Goal: Information Seeking & Learning: Learn about a topic

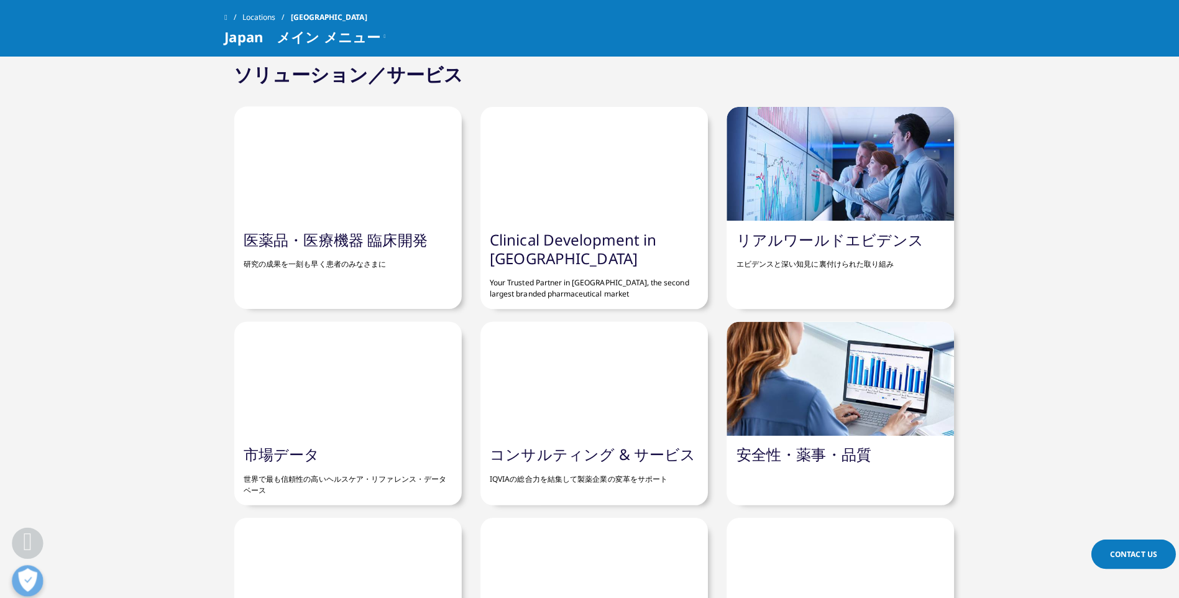
scroll to position [994, 0]
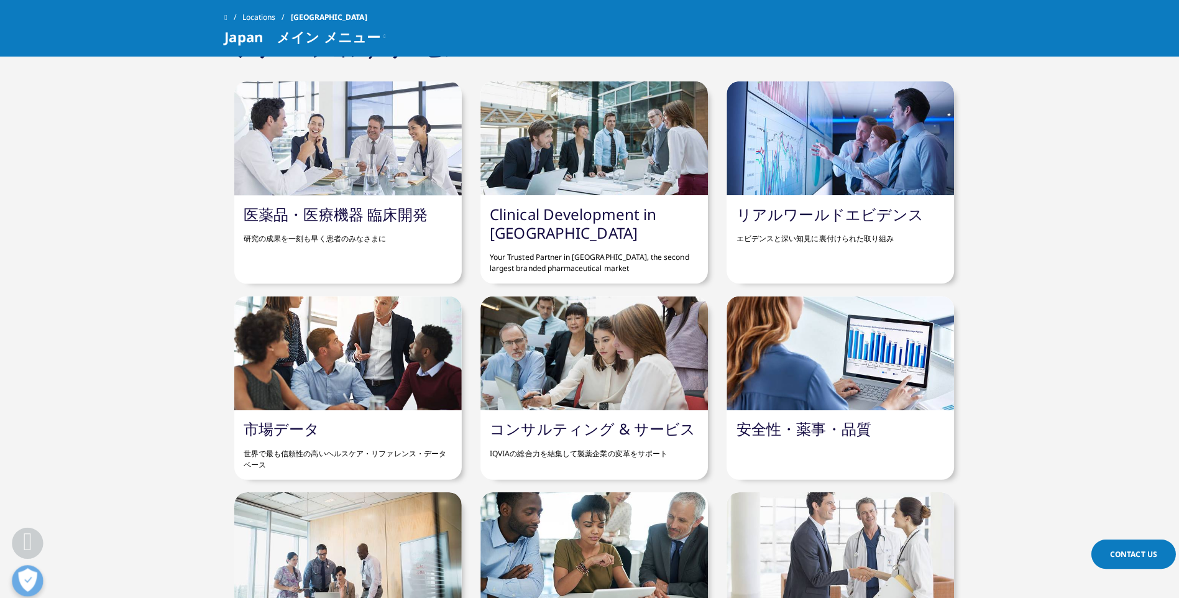
click at [337, 325] on div at bounding box center [345, 350] width 226 height 113
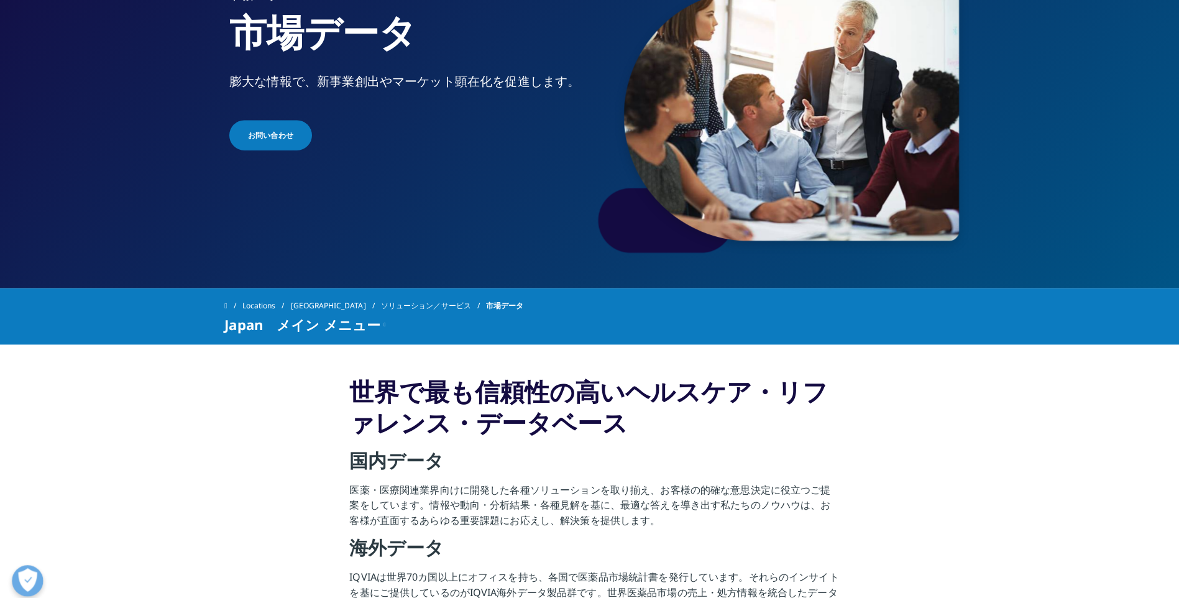
scroll to position [373, 0]
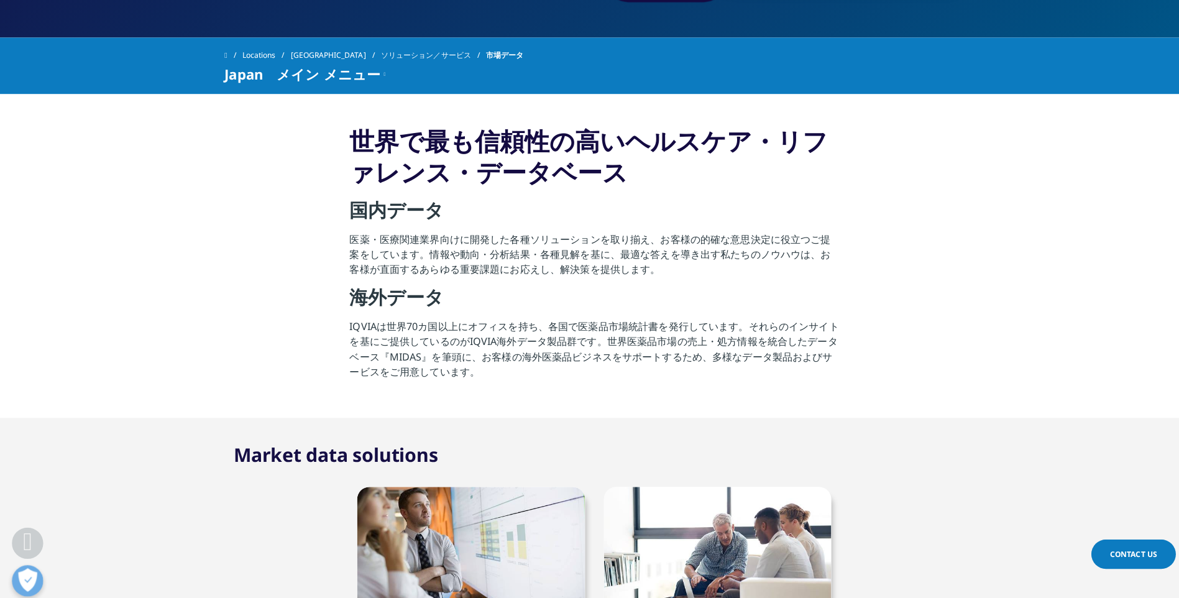
click at [401, 203] on strong "国内データ" at bounding box center [394, 207] width 94 height 25
click at [418, 215] on strong "国内データ" at bounding box center [394, 207] width 94 height 25
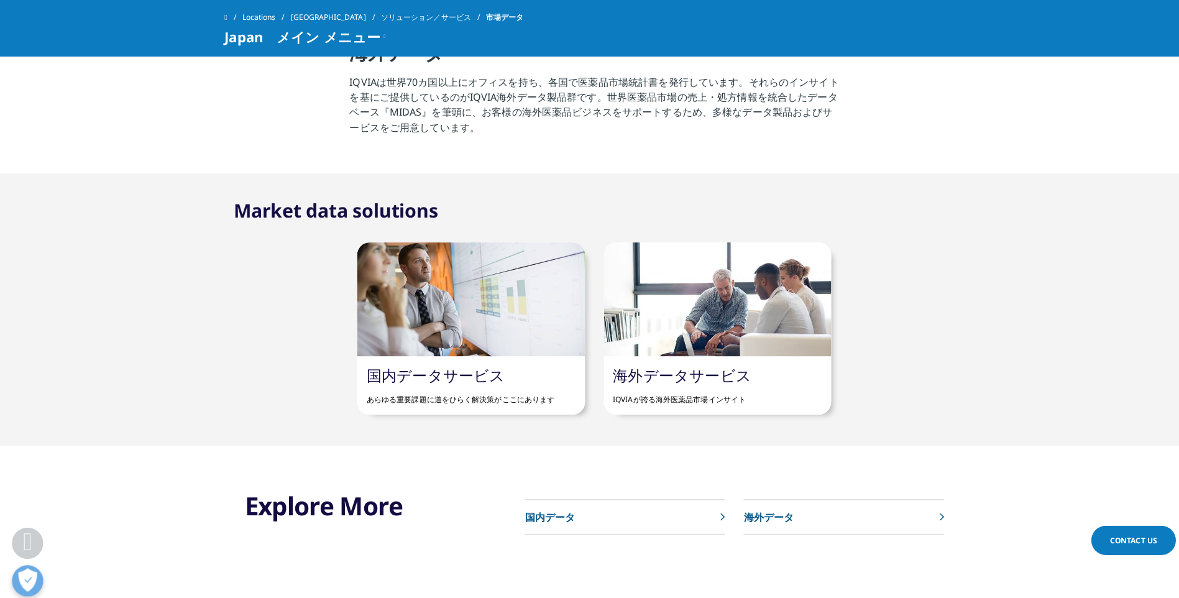
drag, startPoint x: 551, startPoint y: 446, endPoint x: 680, endPoint y: 338, distance: 168.0
click at [551, 505] on p "国内データ" at bounding box center [546, 512] width 50 height 15
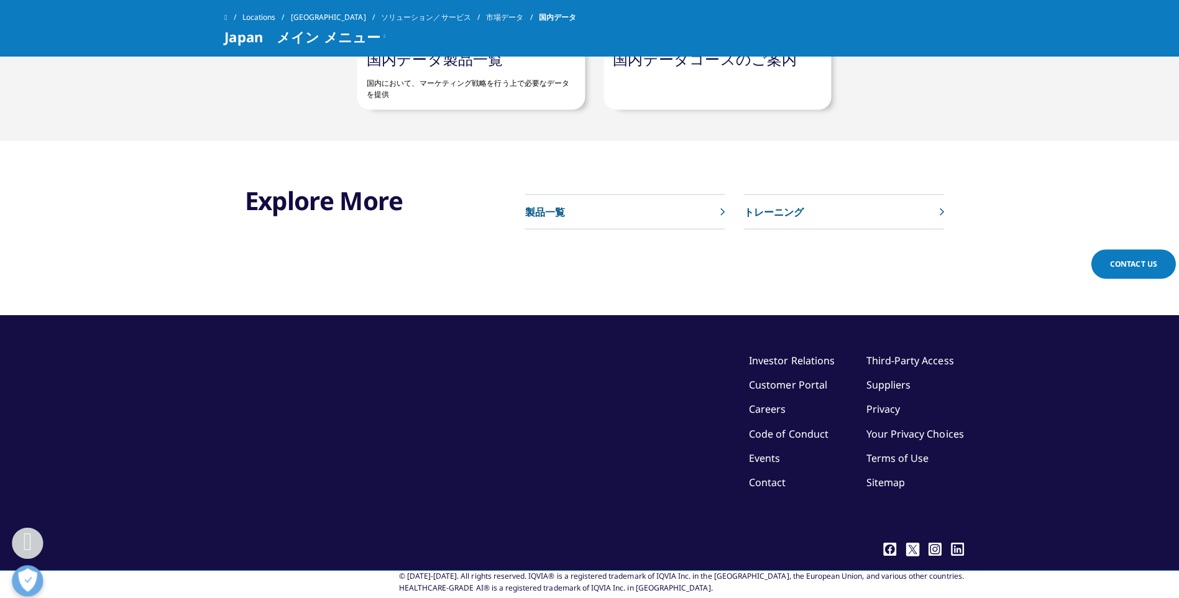
scroll to position [652, 0]
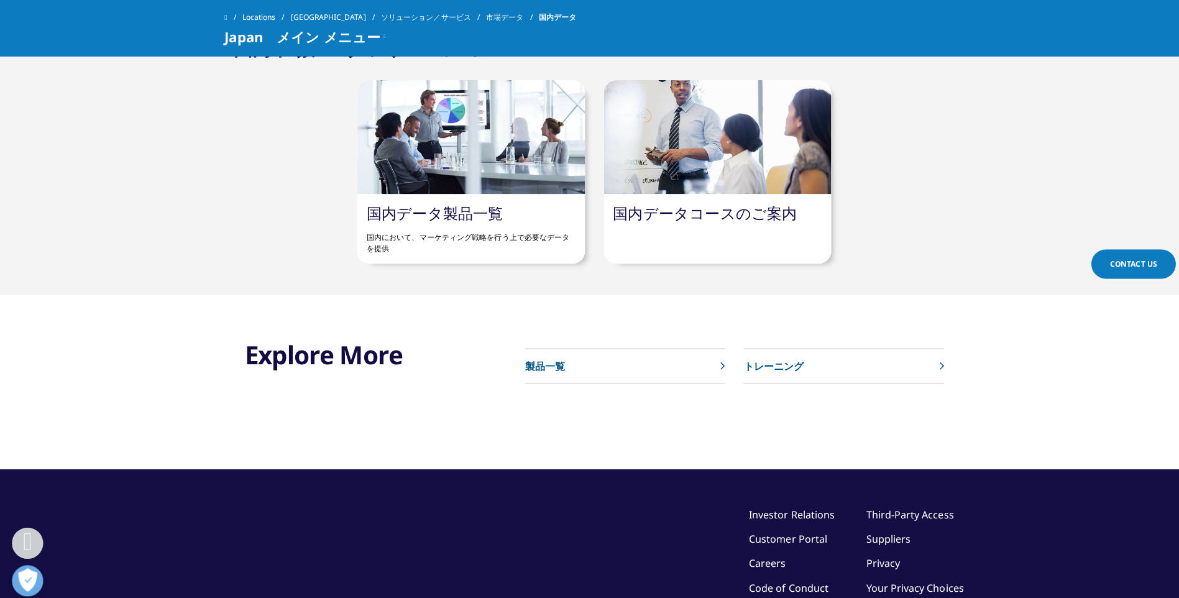
click at [438, 222] on p "国内において、マーケティング戦略を行う上で必要なデータを提供" at bounding box center [467, 237] width 207 height 32
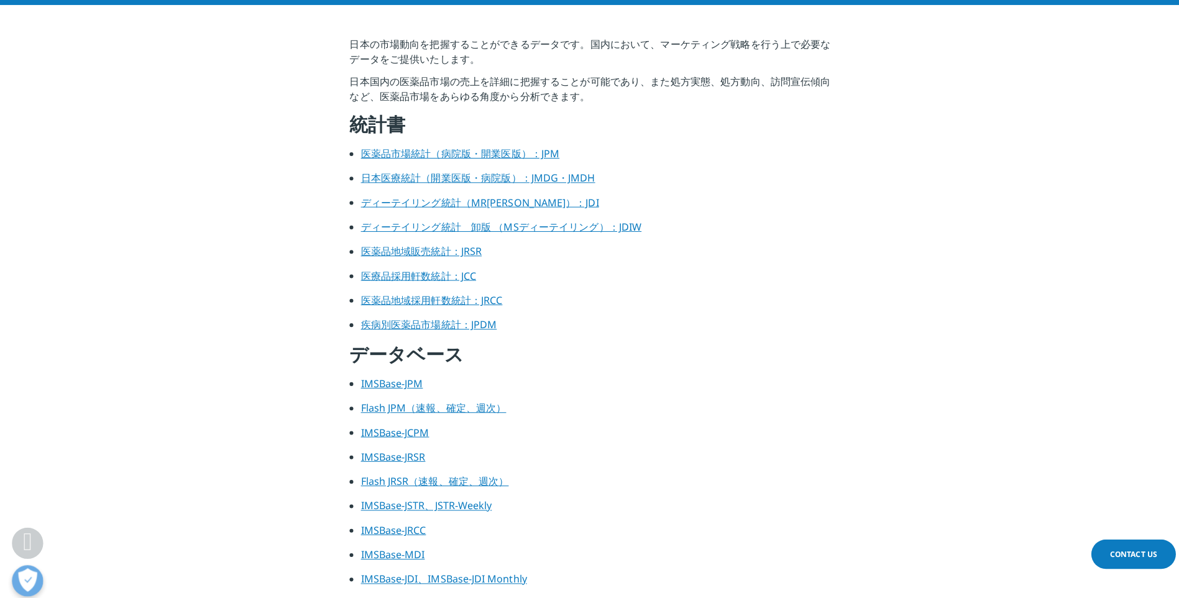
scroll to position [310, 0]
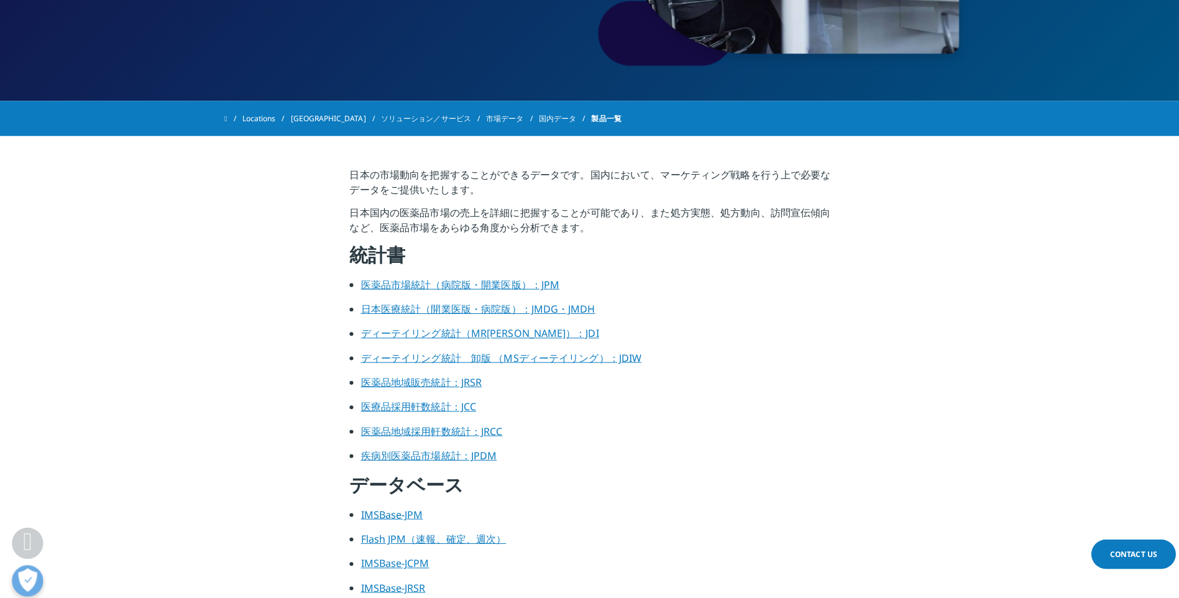
drag, startPoint x: 496, startPoint y: 285, endPoint x: 862, endPoint y: 314, distance: 366.5
click at [496, 285] on link "医薬品市場統計（病院版・開業医版）：JPM" at bounding box center [456, 282] width 197 height 14
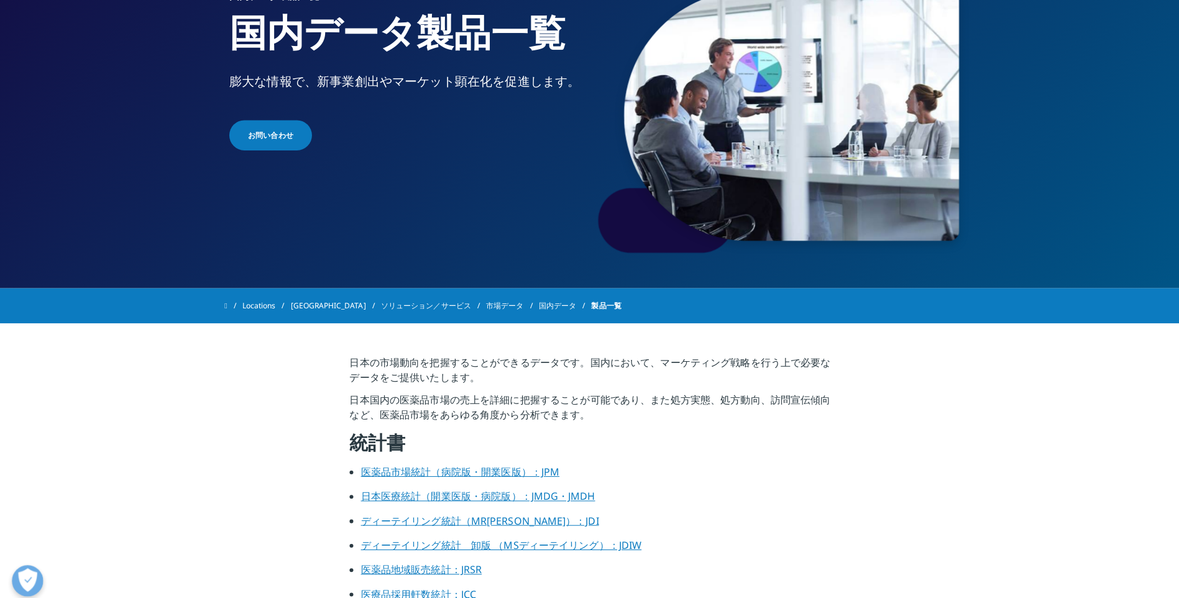
scroll to position [249, 0]
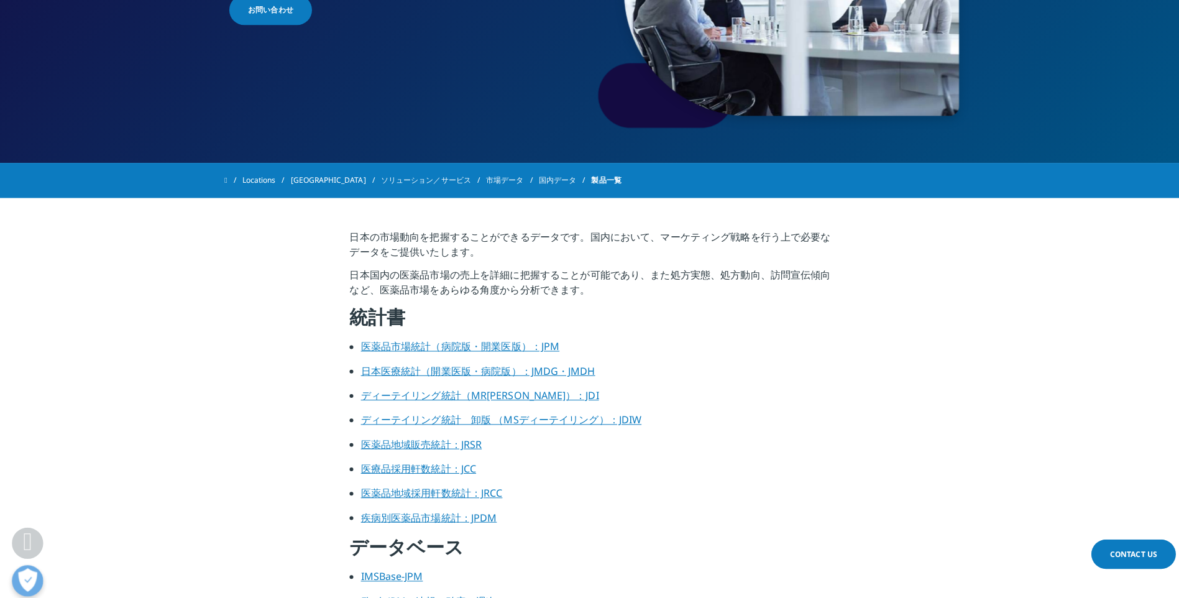
click at [434, 442] on link "医薬品地域販売統計：JRSR" at bounding box center [418, 441] width 120 height 14
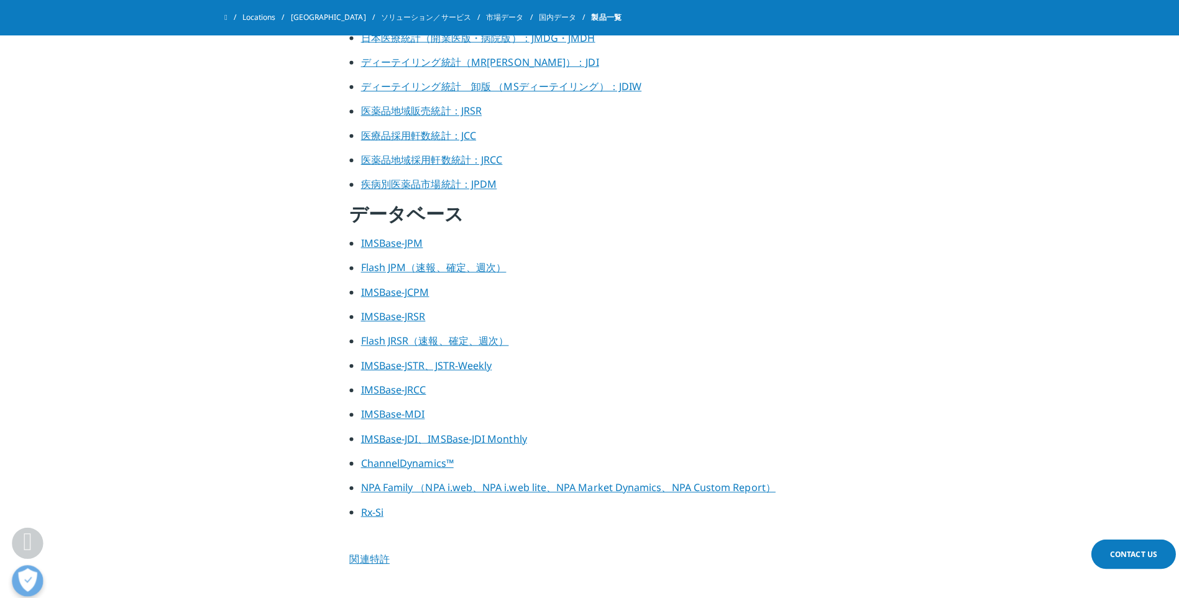
scroll to position [1242, 0]
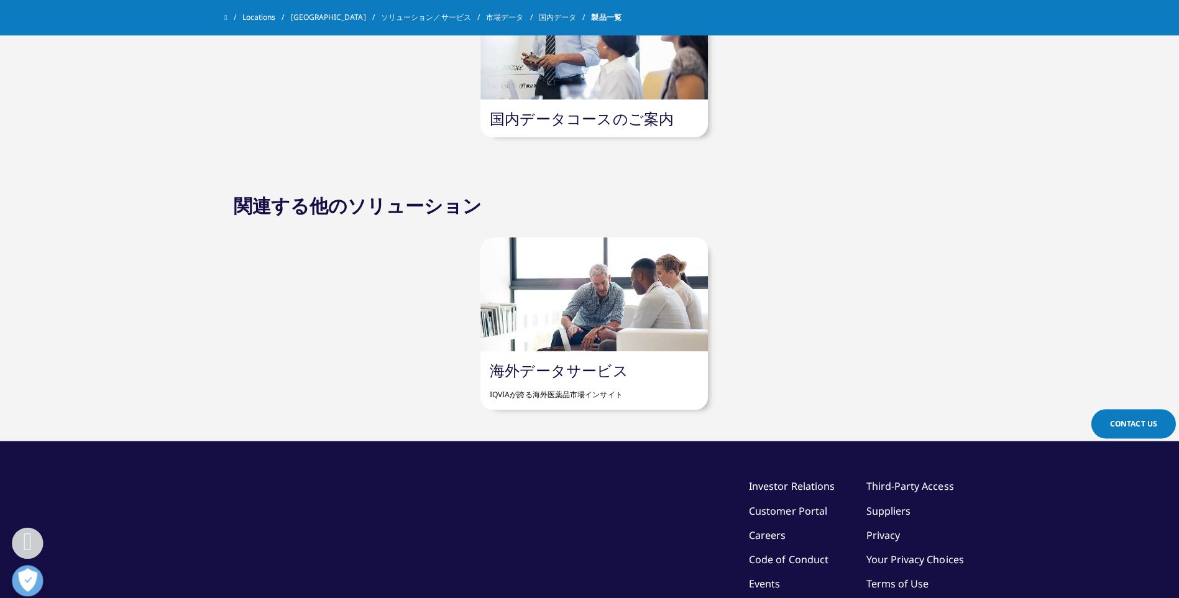
drag, startPoint x: 590, startPoint y: 123, endPoint x: 583, endPoint y: 119, distance: 8.3
click at [590, 123] on link "国内データコースのご案内" at bounding box center [577, 117] width 183 height 21
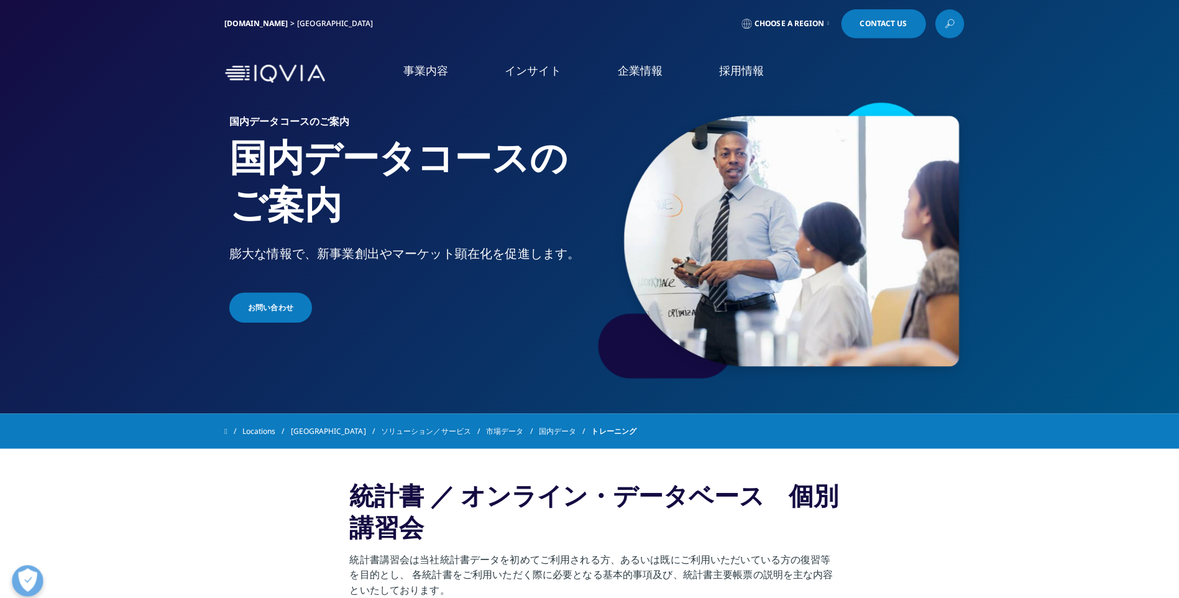
click at [1119, 81] on div "事業内容 事業内容 医薬品・医療機器 臨床開発 Clinical Development in Japan 市場データ" at bounding box center [589, 72] width 1179 height 59
